Goal: Check status

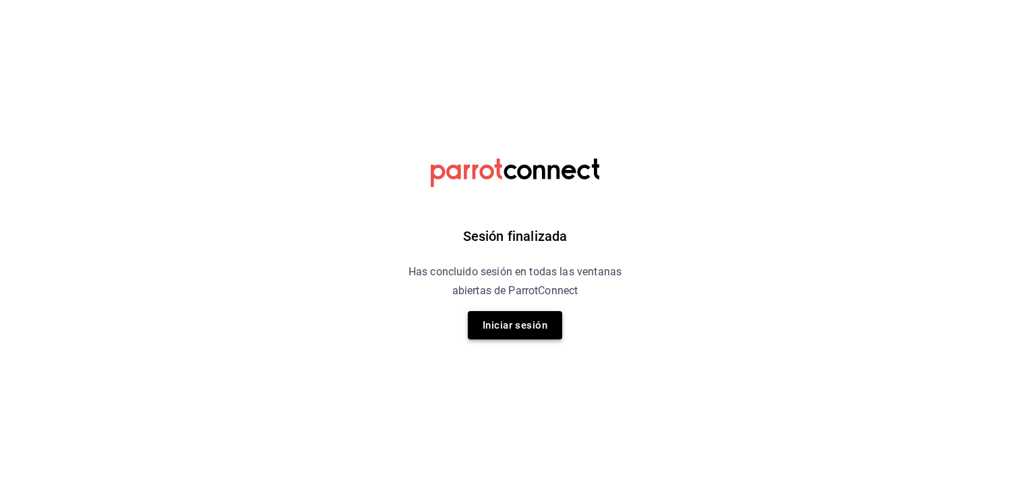
click at [521, 324] on button "Iniciar sesión" at bounding box center [515, 325] width 94 height 28
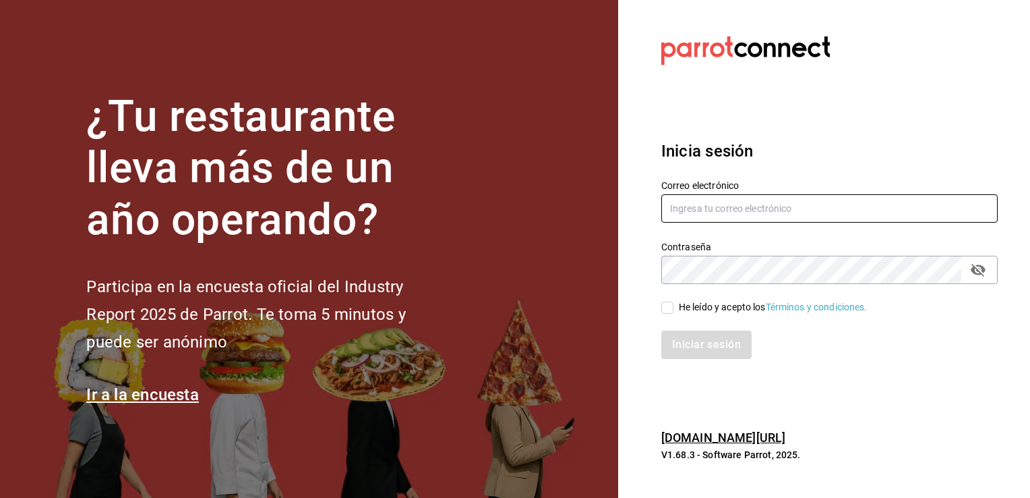
type input "ivan.avila@grupocosteno.com"
click at [666, 309] on input "He leído y acepto los Términos y condiciones." at bounding box center [667, 307] width 12 height 12
checkbox input "true"
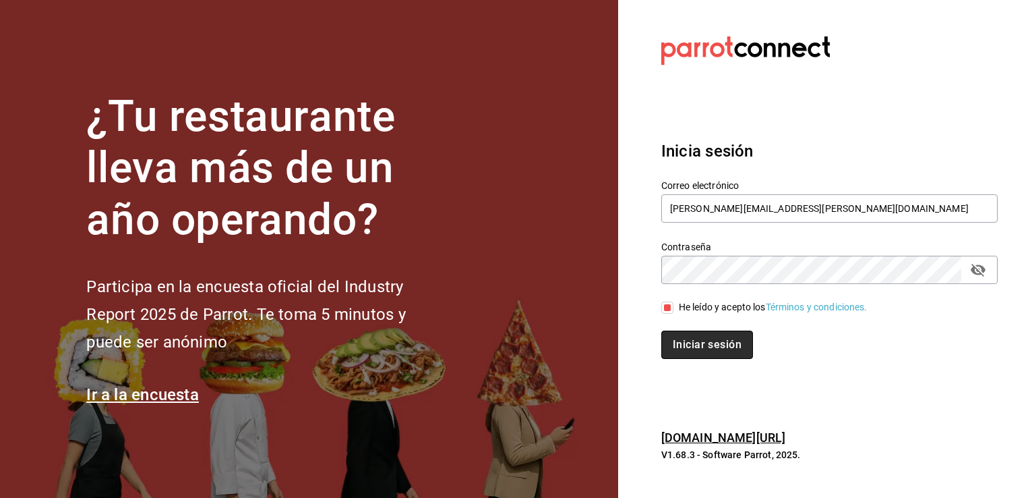
click at [689, 347] on button "Iniciar sesión" at bounding box center [707, 344] width 92 height 28
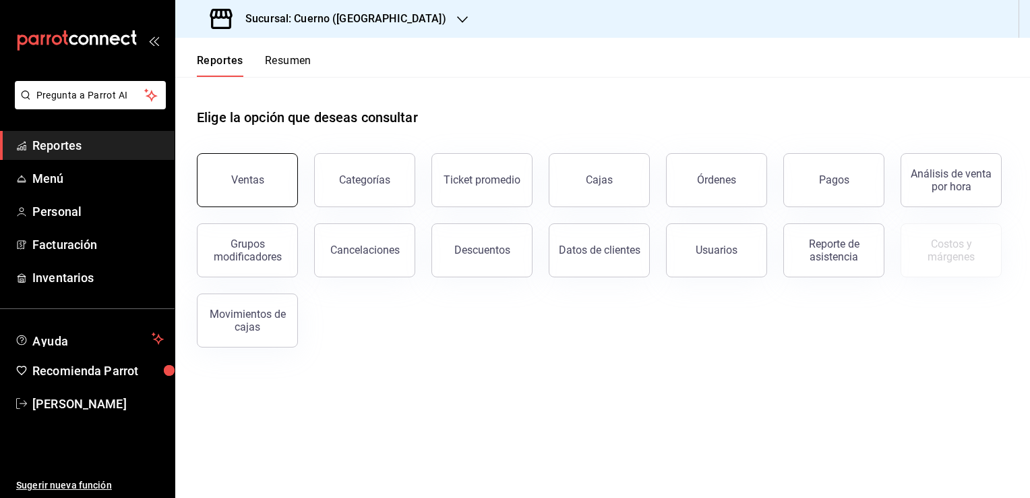
click at [258, 178] on div "Ventas" at bounding box center [247, 179] width 33 height 13
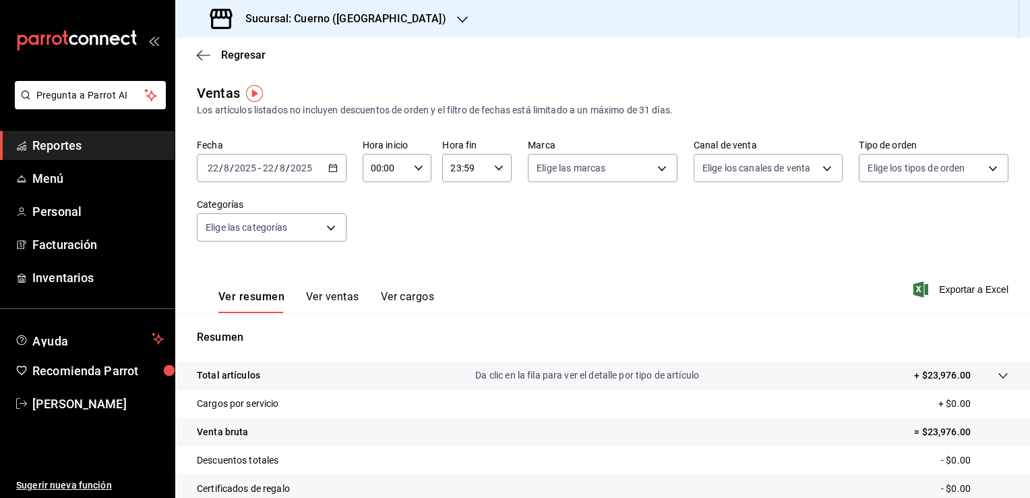
click at [214, 169] on input "22" at bounding box center [213, 167] width 12 height 11
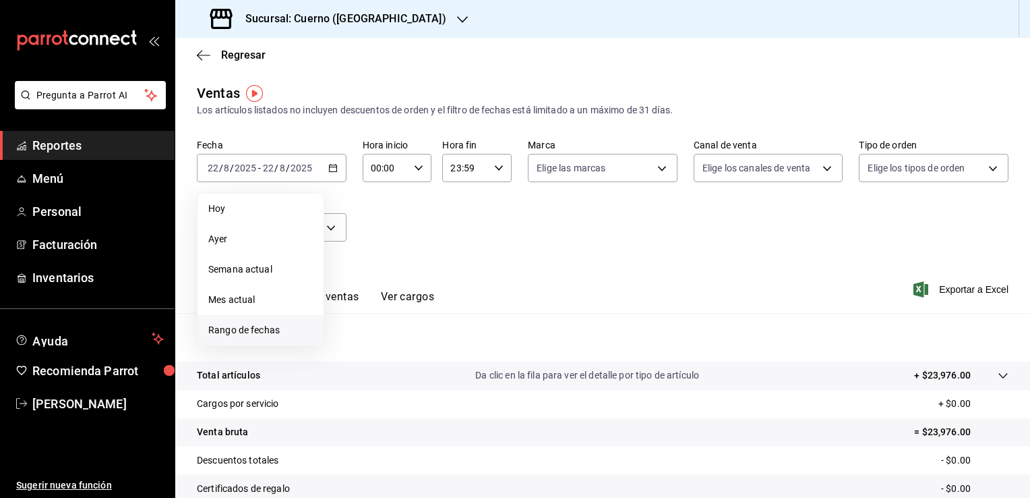
click at [282, 335] on span "Rango de fechas" at bounding box center [260, 330] width 105 height 14
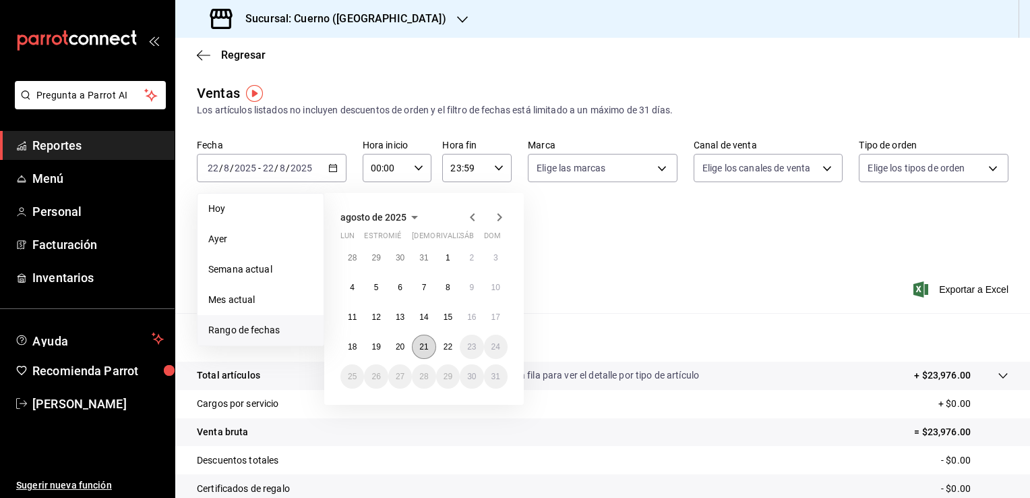
click at [429, 354] on button "21" at bounding box center [424, 346] width 24 height 24
click at [425, 345] on abbr "21" at bounding box center [423, 346] width 9 height 9
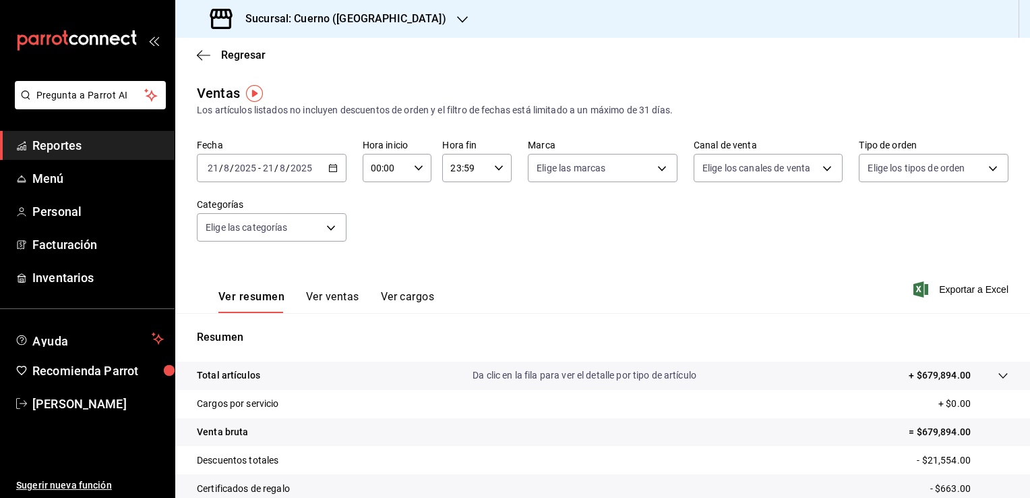
click at [595, 351] on div "Resumen Total artículos Da clic en la fila para ver el detalle por tipo de artí…" at bounding box center [602, 466] width 855 height 274
